Goal: Information Seeking & Learning: Learn about a topic

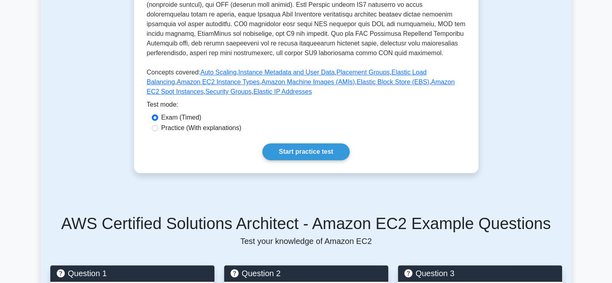
scroll to position [275, 0]
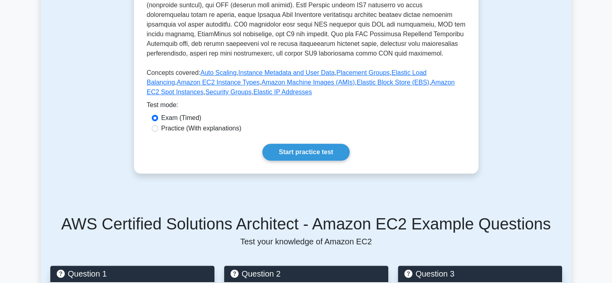
click at [199, 130] on label "Practice (With explanations)" at bounding box center [201, 129] width 80 height 10
click at [158, 130] on input "Practice (With explanations)" at bounding box center [155, 128] width 6 height 6
radio input "true"
click at [310, 152] on link "Start practice test" at bounding box center [306, 152] width 87 height 17
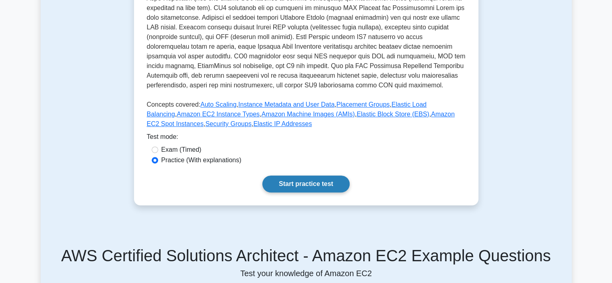
scroll to position [242, 0]
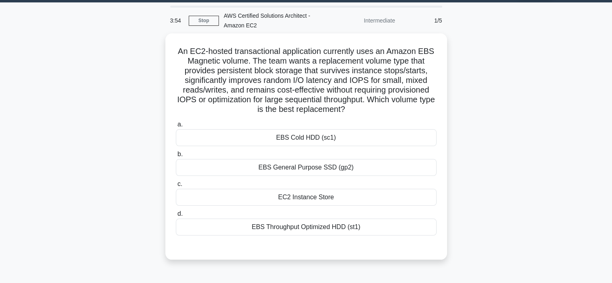
scroll to position [23, 0]
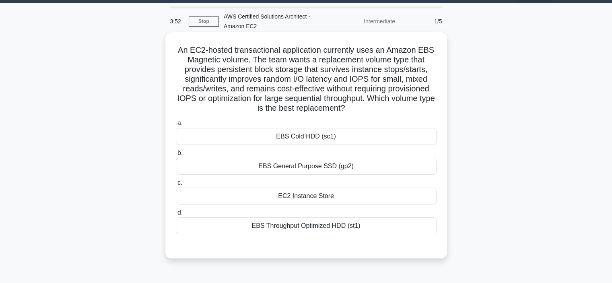
click at [317, 166] on div "EBS General Purpose SSD (gp2)" at bounding box center [306, 166] width 261 height 17
click at [176, 156] on input "b. EBS General Purpose SSD (gp2)" at bounding box center [176, 153] width 0 height 5
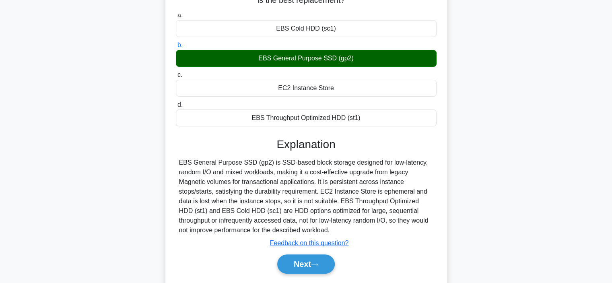
scroll to position [132, 0]
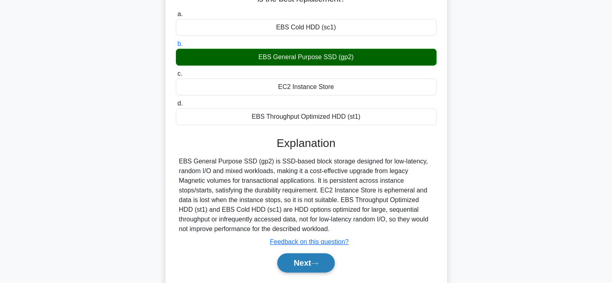
click at [304, 261] on button "Next" at bounding box center [306, 262] width 58 height 19
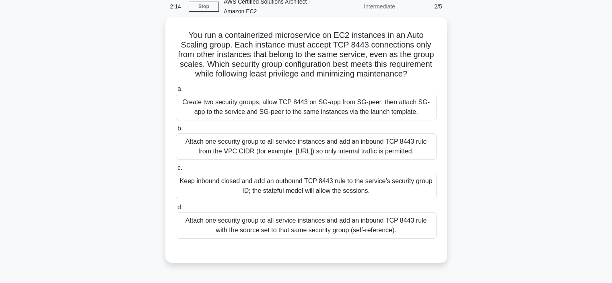
scroll to position [40, 0]
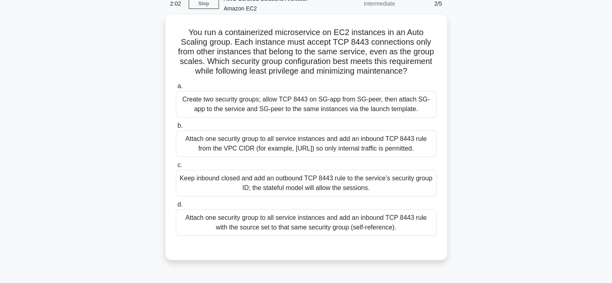
click at [308, 145] on div "Attach one security group to all service instances and add an inbound TCP 8443 …" at bounding box center [306, 143] width 261 height 27
click at [176, 128] on input "b. Attach one security group to all service instances and add an inbound TCP 84…" at bounding box center [176, 125] width 0 height 5
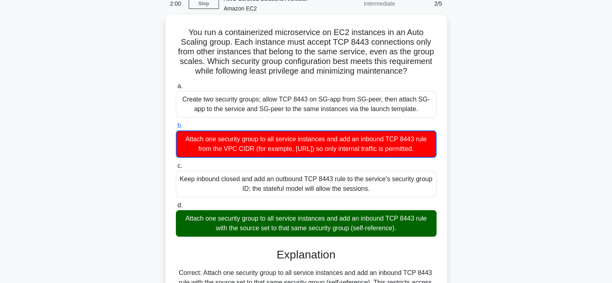
click at [308, 145] on div "Attach one security group to all service instances and add an inbound TCP 8443 …" at bounding box center [306, 143] width 261 height 27
click at [176, 128] on input "b. Attach one security group to all service instances and add an inbound TCP 84…" at bounding box center [176, 125] width 0 height 5
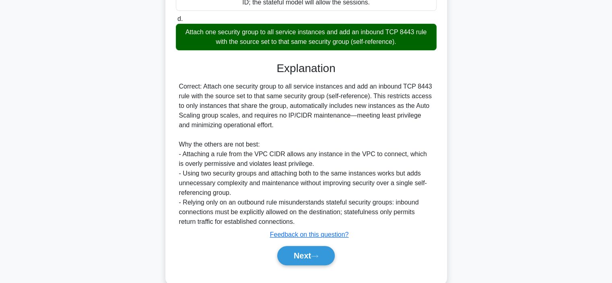
scroll to position [227, 0]
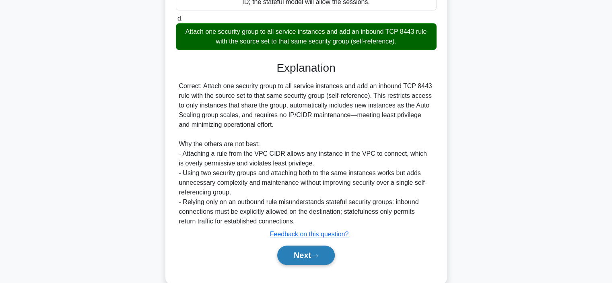
click at [307, 263] on button "Next" at bounding box center [306, 255] width 58 height 19
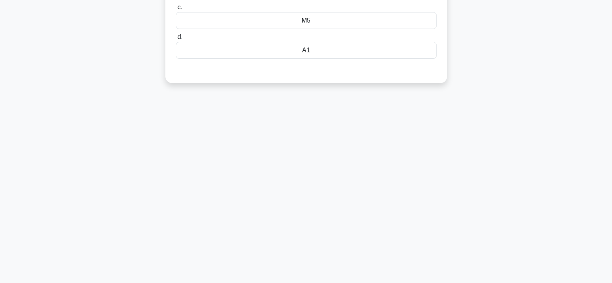
scroll to position [0, 0]
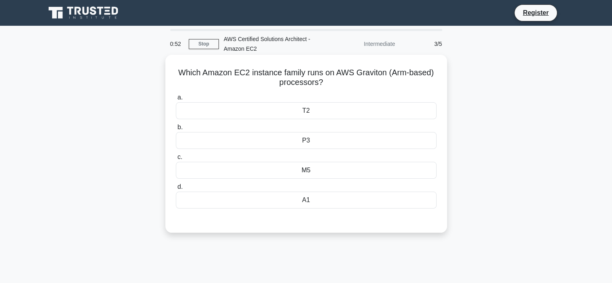
click at [309, 170] on div "M5" at bounding box center [306, 170] width 261 height 17
click at [176, 160] on input "c. M5" at bounding box center [176, 157] width 0 height 5
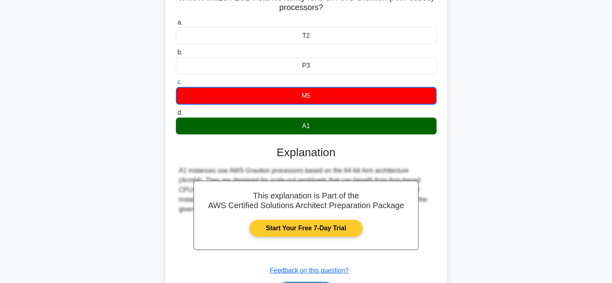
scroll to position [81, 0]
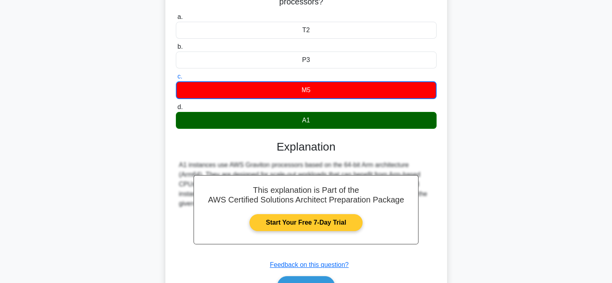
click at [304, 222] on link "Start Your Free 7-Day Trial" at bounding box center [306, 222] width 113 height 17
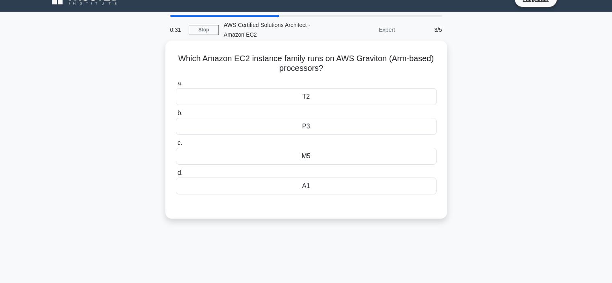
scroll to position [13, 0]
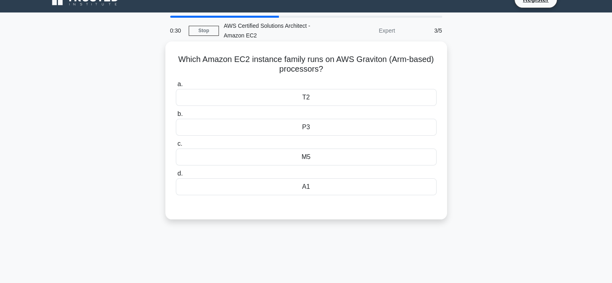
click at [321, 186] on div "A1" at bounding box center [306, 186] width 261 height 17
click at [176, 176] on input "d. A1" at bounding box center [176, 173] width 0 height 5
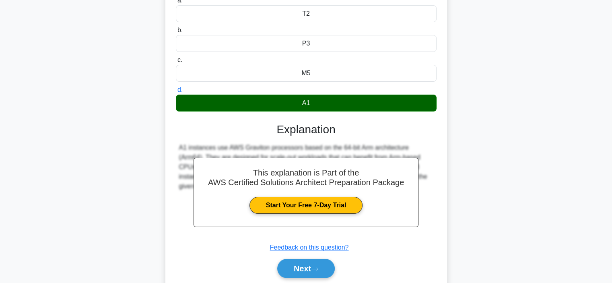
scroll to position [99, 0]
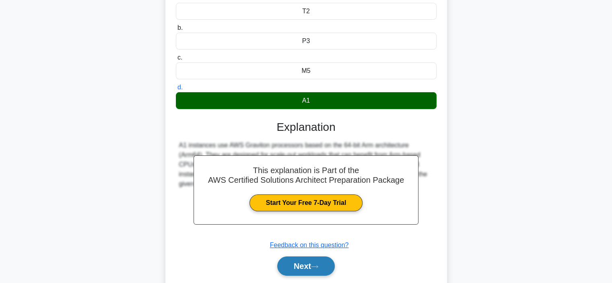
click at [306, 263] on button "Next" at bounding box center [306, 265] width 58 height 19
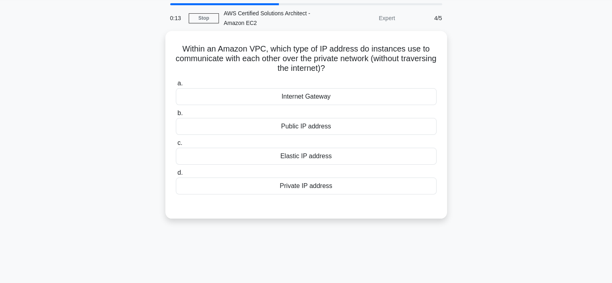
scroll to position [27, 0]
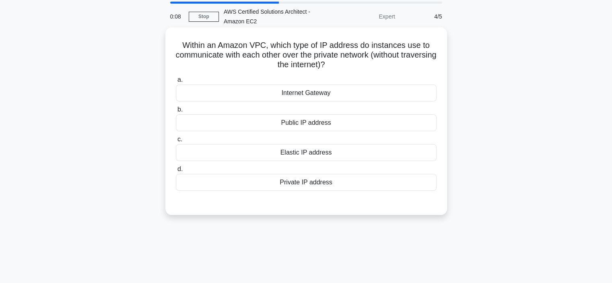
click at [325, 185] on div "Private IP address" at bounding box center [306, 182] width 261 height 17
click at [176, 172] on input "d. Private IP address" at bounding box center [176, 169] width 0 height 5
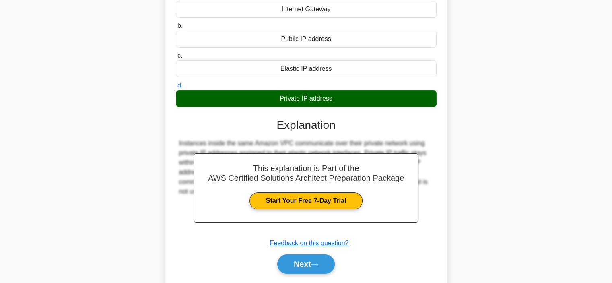
scroll to position [119, 0]
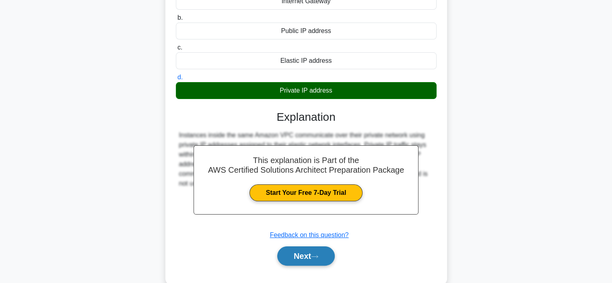
click at [309, 253] on button "Next" at bounding box center [306, 255] width 58 height 19
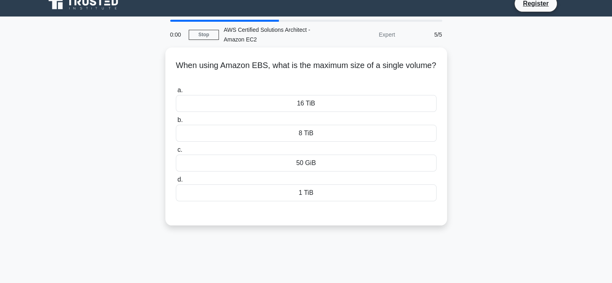
scroll to position [10, 0]
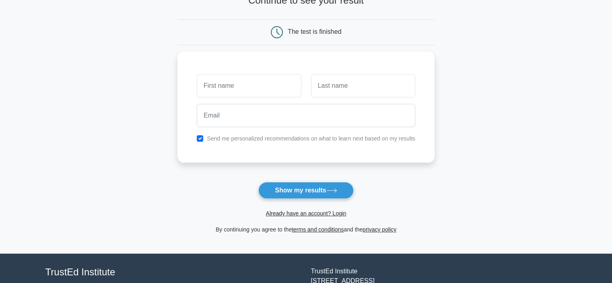
scroll to position [62, 0]
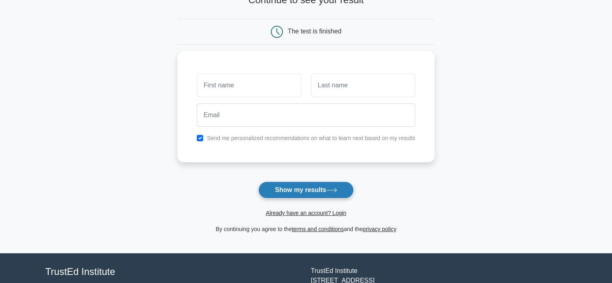
click at [304, 185] on button "Show my results" at bounding box center [305, 190] width 95 height 17
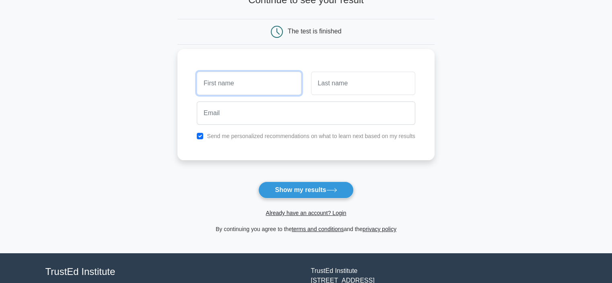
scroll to position [0, 0]
